Goal: Information Seeking & Learning: Learn about a topic

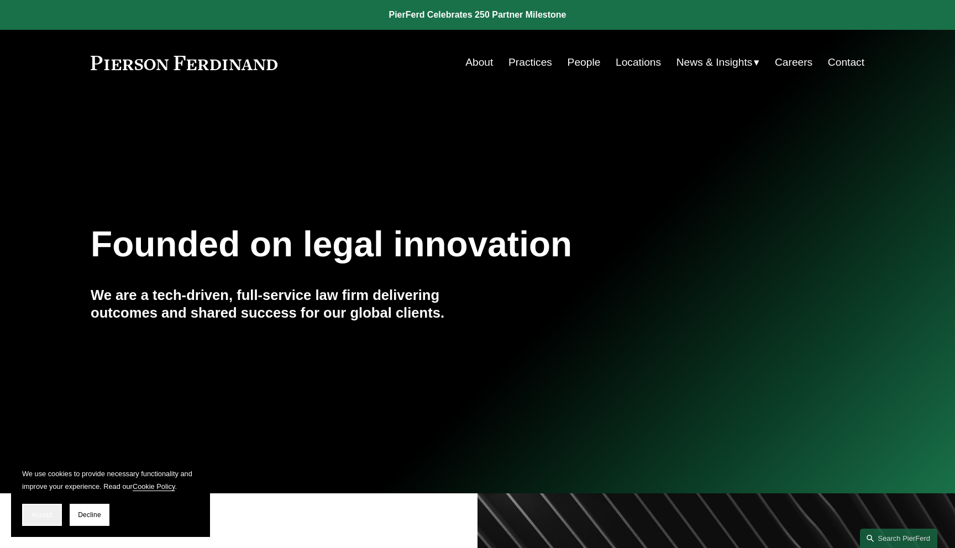
click at [33, 524] on button "Accept" at bounding box center [42, 515] width 40 height 22
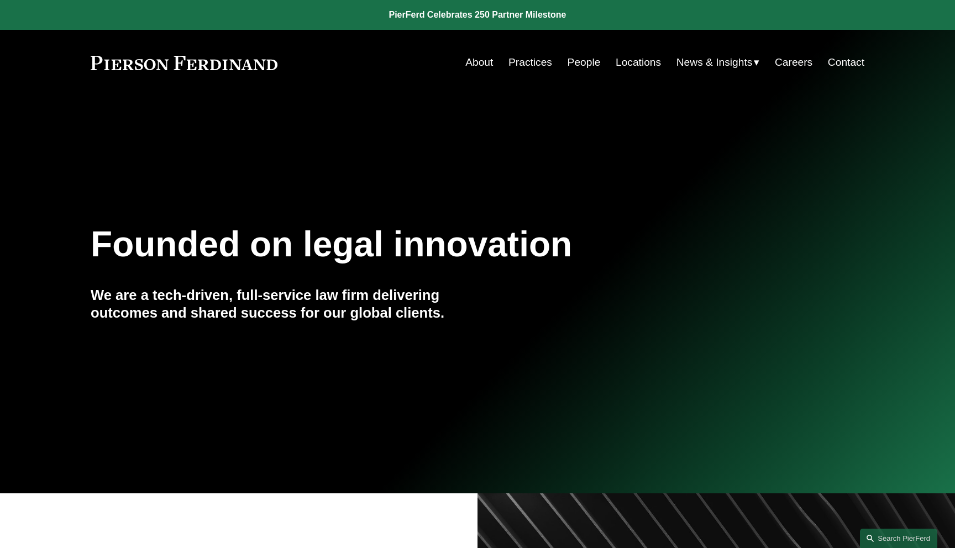
click at [0, 0] on span "News" at bounding box center [0, 0] width 0 height 0
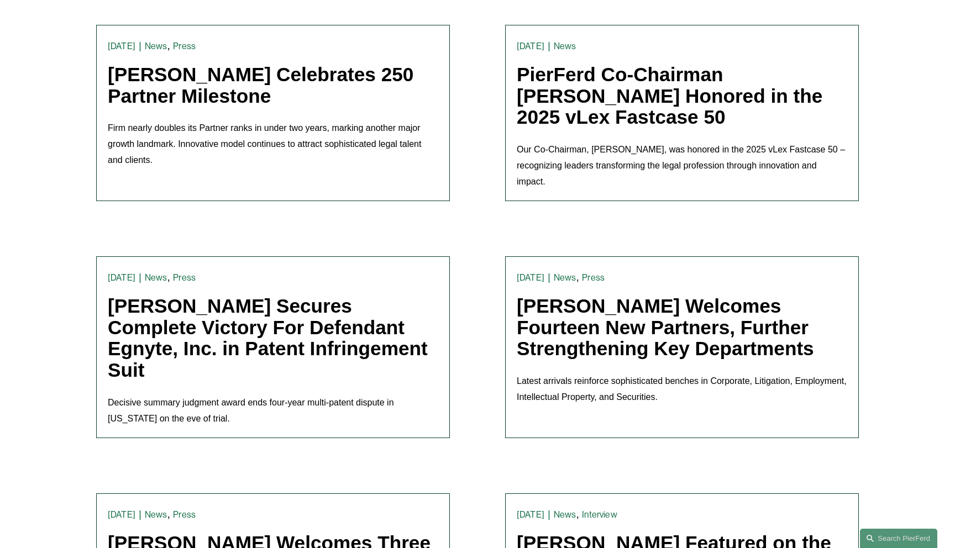
scroll to position [554, 0]
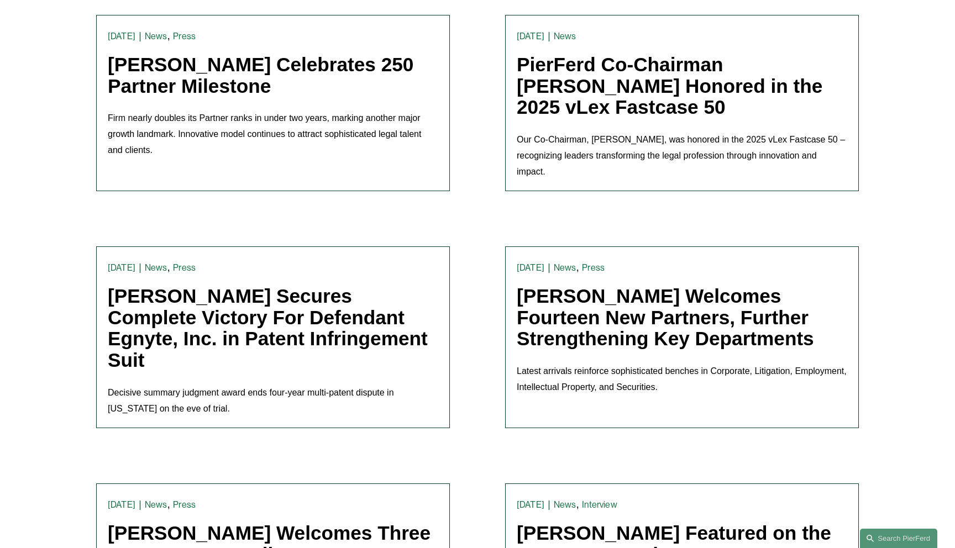
click at [171, 318] on link "[PERSON_NAME] Secures Complete Victory For Defendant Egnyte, Inc. in Patent Inf…" at bounding box center [268, 328] width 320 height 86
